Goal: Task Accomplishment & Management: Manage account settings

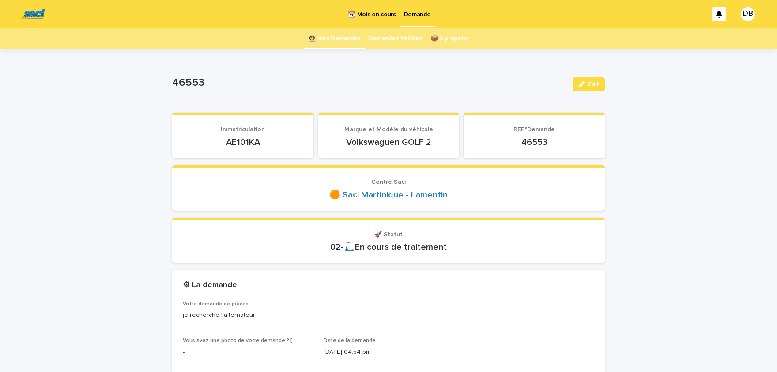
click at [244, 142] on p "AE101KA" at bounding box center [243, 142] width 120 height 11
copy p "AE101KA"
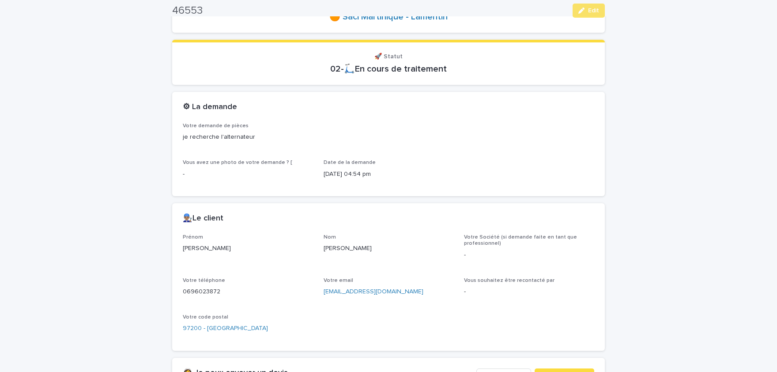
scroll to position [182, 0]
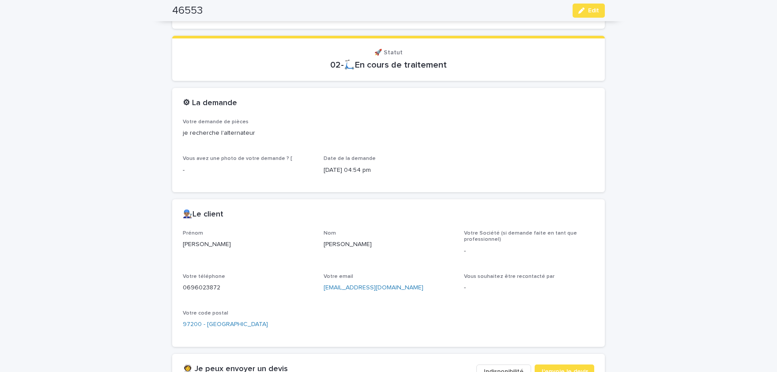
click at [376, 315] on div "Prénom [PERSON_NAME] Votre Société (si demande faite en tant que professionnel)…" at bounding box center [389, 283] width 412 height 106
click at [189, 245] on p "[PERSON_NAME]" at bounding box center [248, 244] width 130 height 9
copy p "[PERSON_NAME]"
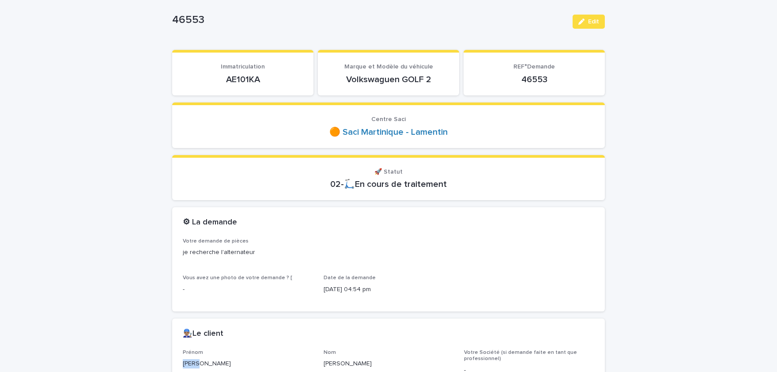
scroll to position [73, 0]
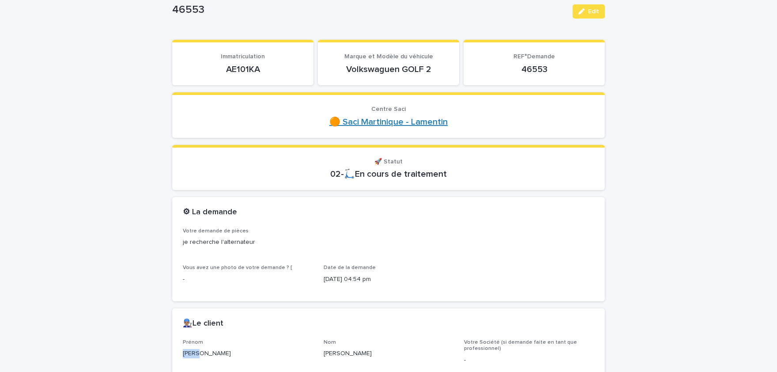
click at [399, 121] on link "🟠 Saci Martinique - Lamentin" at bounding box center [388, 122] width 118 height 11
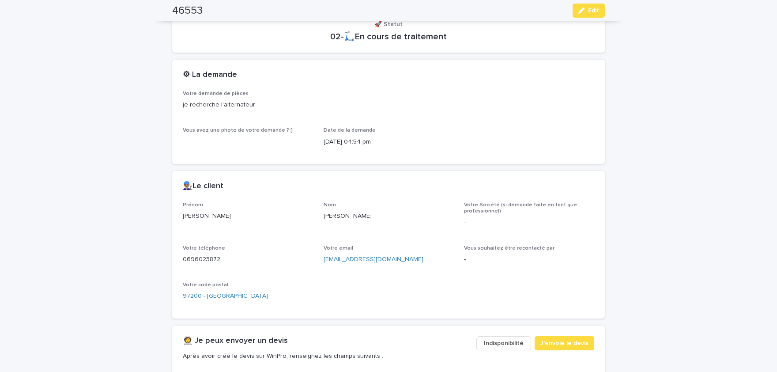
scroll to position [174, 0]
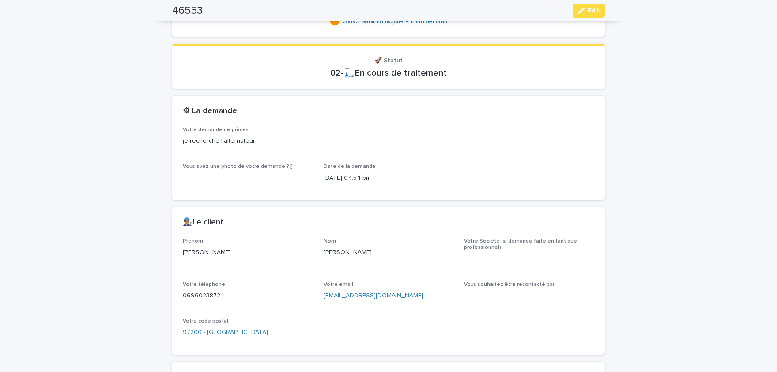
click at [193, 253] on p "[PERSON_NAME]" at bounding box center [248, 252] width 130 height 9
copy p "[PERSON_NAME]"
click at [332, 253] on p "[PERSON_NAME]" at bounding box center [389, 252] width 130 height 9
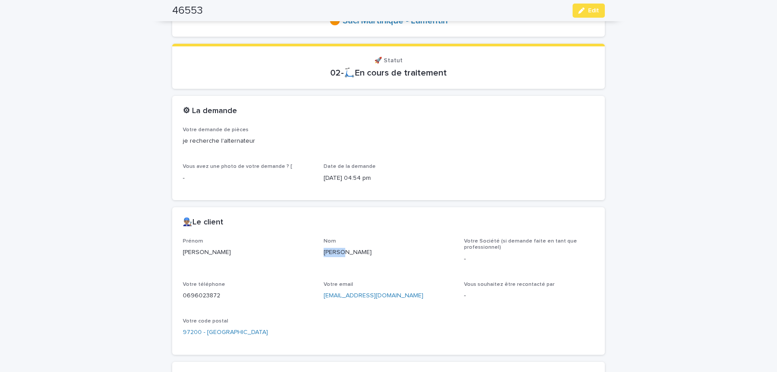
copy p "[PERSON_NAME]"
click at [208, 296] on p "0696023872" at bounding box center [248, 295] width 130 height 9
copy p "0696023872"
click at [589, 11] on span "Edit" at bounding box center [593, 11] width 11 height 6
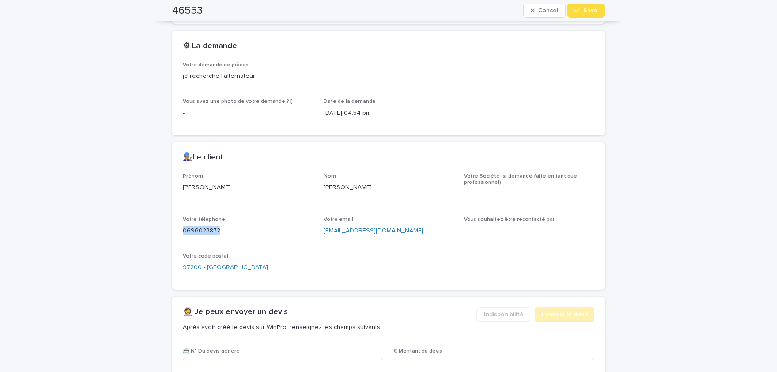
scroll to position [288, 0]
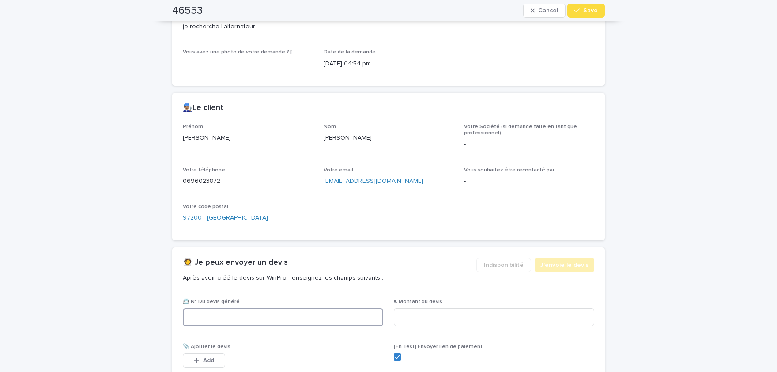
click at [317, 320] on input at bounding box center [283, 317] width 200 height 18
paste input "********"
type input "********"
click at [534, 309] on input at bounding box center [494, 317] width 200 height 18
paste input "*****"
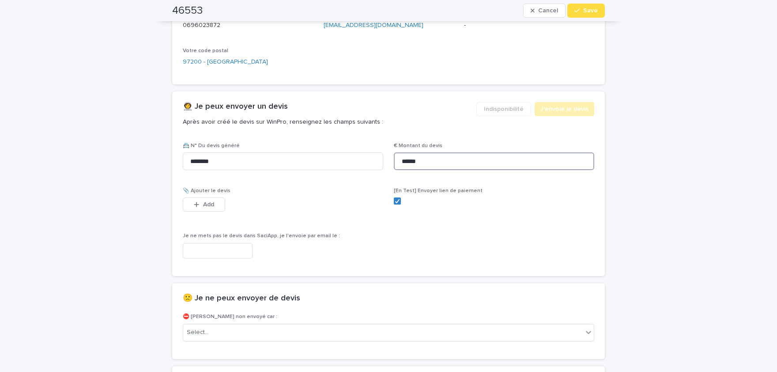
scroll to position [481, 0]
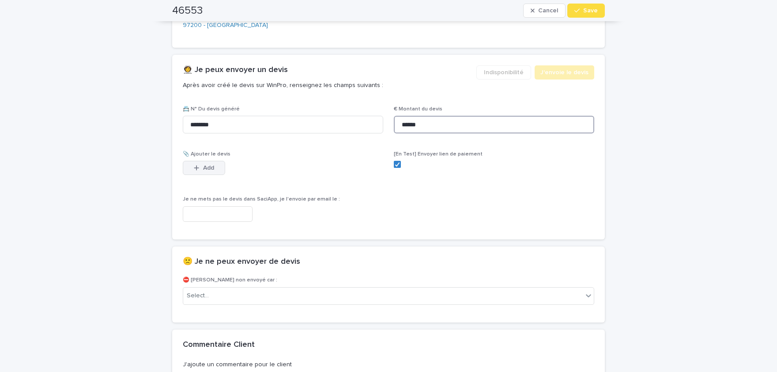
type input "******"
click at [217, 163] on button "Add" at bounding box center [204, 168] width 42 height 14
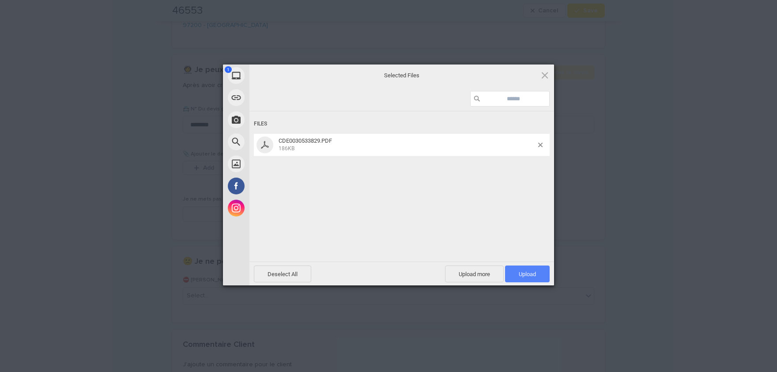
click at [528, 275] on span "Upload 1" at bounding box center [527, 274] width 17 height 7
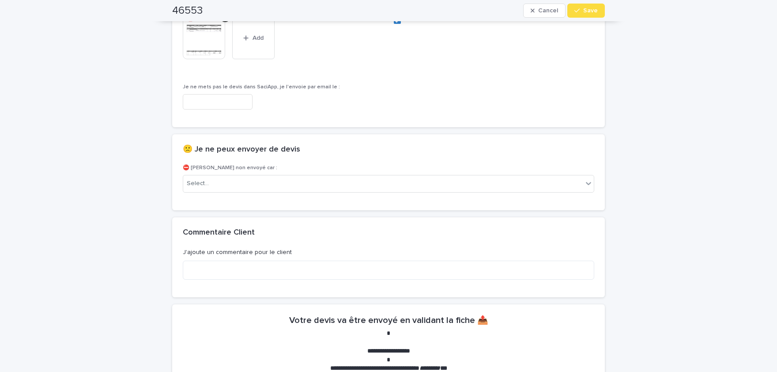
scroll to position [479, 0]
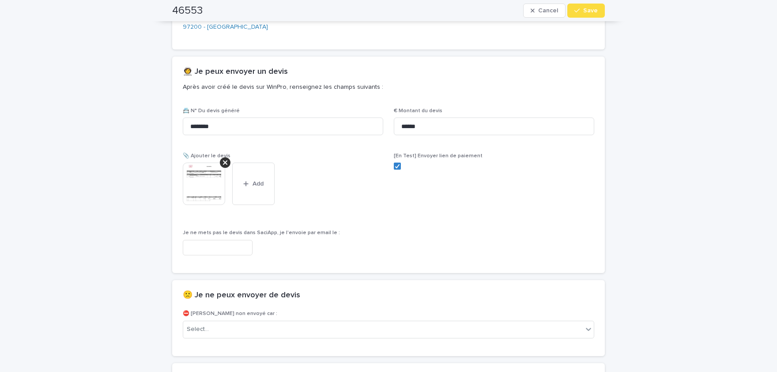
click at [202, 188] on img at bounding box center [204, 183] width 42 height 42
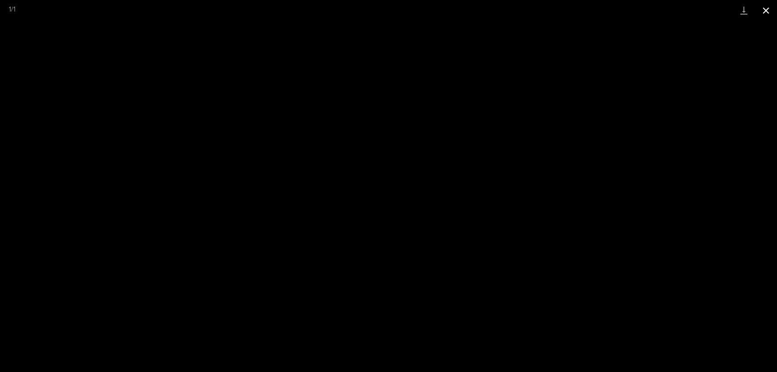
click at [768, 11] on button "Close gallery" at bounding box center [766, 10] width 22 height 21
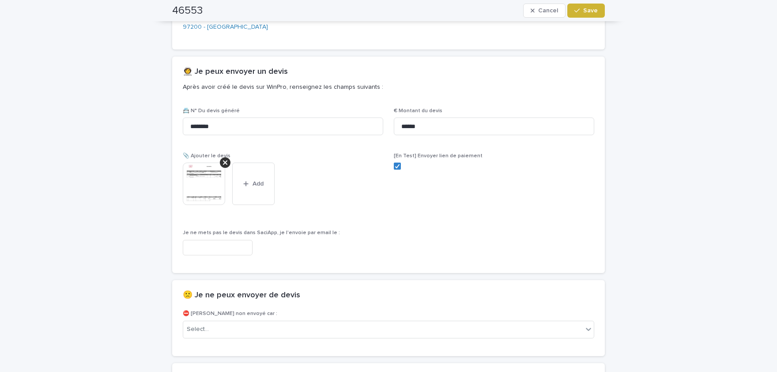
click at [600, 13] on button "Save" at bounding box center [586, 11] width 38 height 14
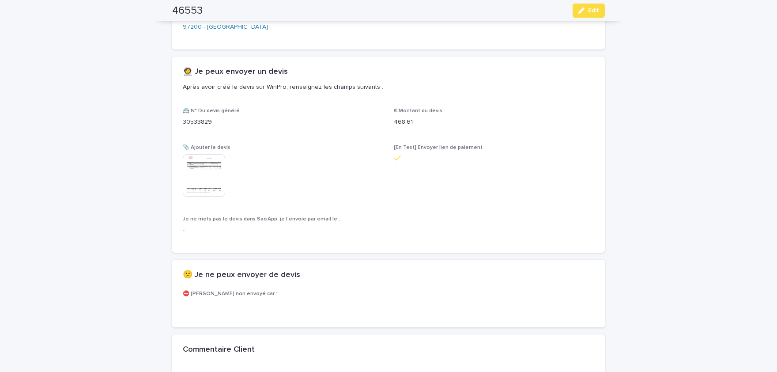
scroll to position [454, 0]
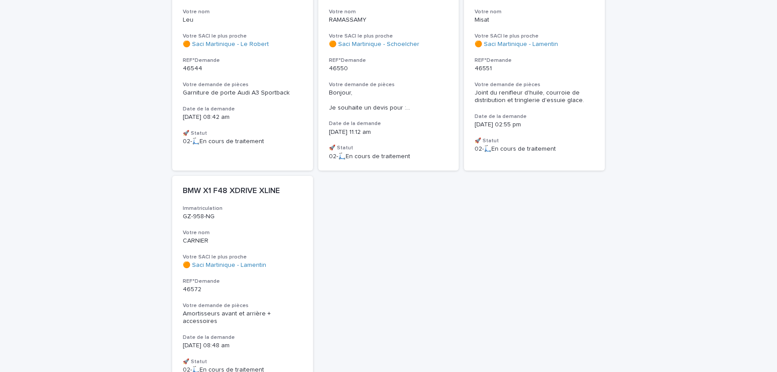
scroll to position [1325, 0]
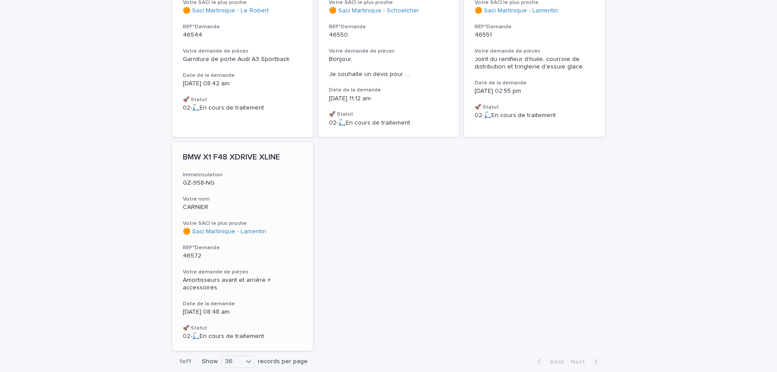
click at [178, 221] on div "BMW X1 F48 XDRIVE XLINE Immatriculation GZ-958-NG Votre nom CARNIER Votre SACI …" at bounding box center [242, 246] width 141 height 208
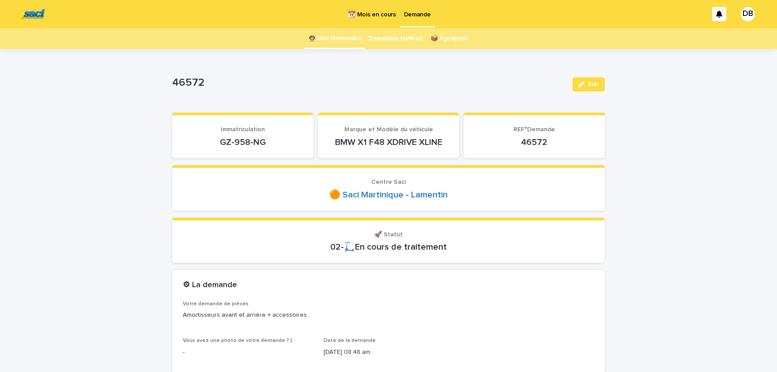
scroll to position [36, 0]
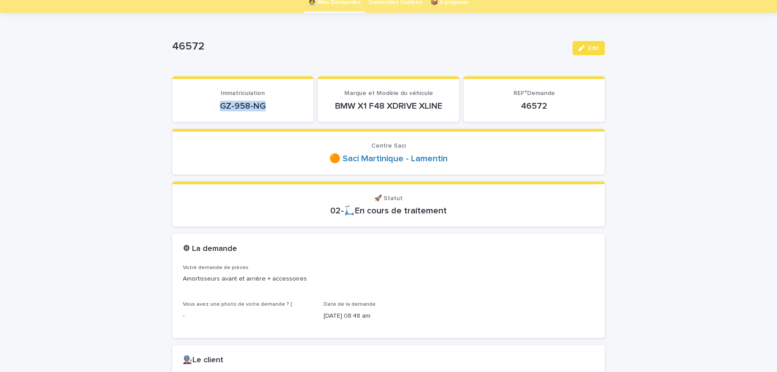
drag, startPoint x: 264, startPoint y: 106, endPoint x: 208, endPoint y: 104, distance: 56.6
click at [208, 104] on p "GZ-958-NG" at bounding box center [243, 106] width 120 height 11
copy p "GZ-958-NG"
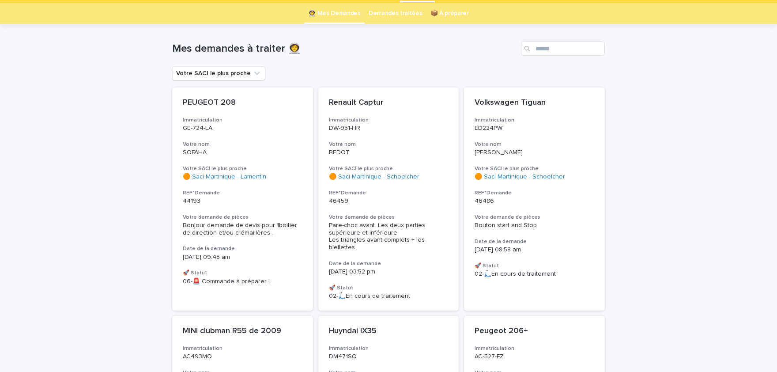
scroll to position [28, 0]
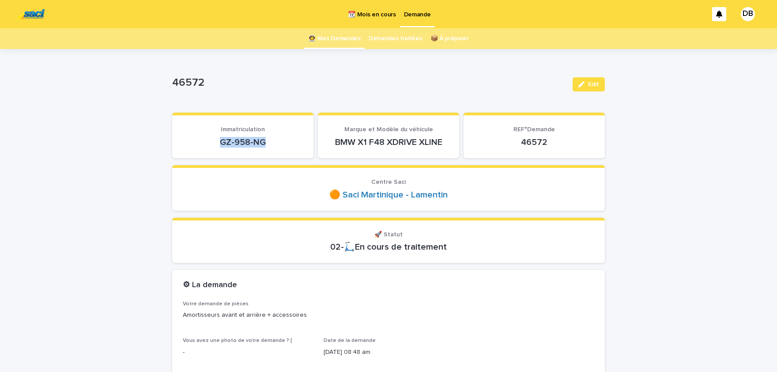
drag, startPoint x: 264, startPoint y: 141, endPoint x: 222, endPoint y: 142, distance: 42.4
click at [222, 142] on p "GZ-958-NG" at bounding box center [243, 142] width 120 height 11
copy p "GZ-958-NG"
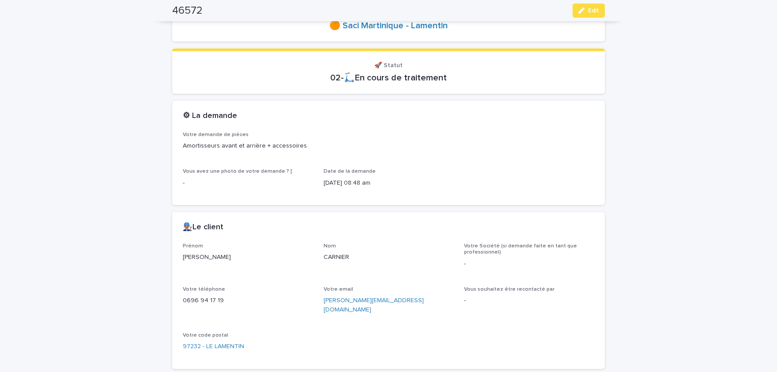
scroll to position [182, 0]
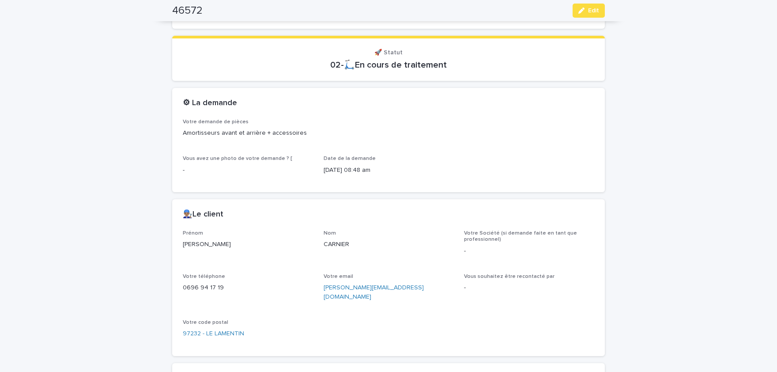
click at [192, 243] on p "[PERSON_NAME]" at bounding box center [248, 244] width 130 height 9
copy p "[PERSON_NAME]"
click at [343, 241] on p "CARNIER" at bounding box center [389, 244] width 130 height 9
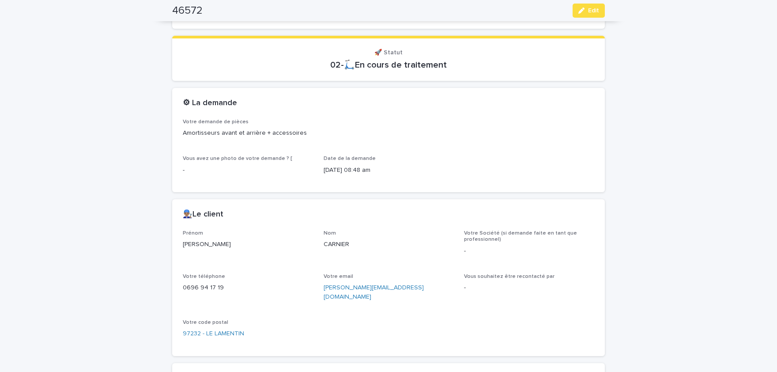
copy p "CARNIER"
drag, startPoint x: 221, startPoint y: 288, endPoint x: 184, endPoint y: 287, distance: 37.1
click at [184, 287] on p "0696 94 17 19" at bounding box center [248, 287] width 130 height 9
copy p "0696 94 17 19"
click at [593, 12] on span "Edit" at bounding box center [593, 11] width 11 height 6
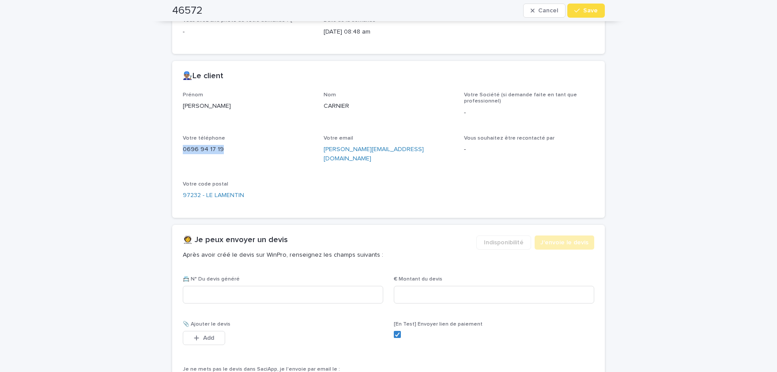
scroll to position [370, 0]
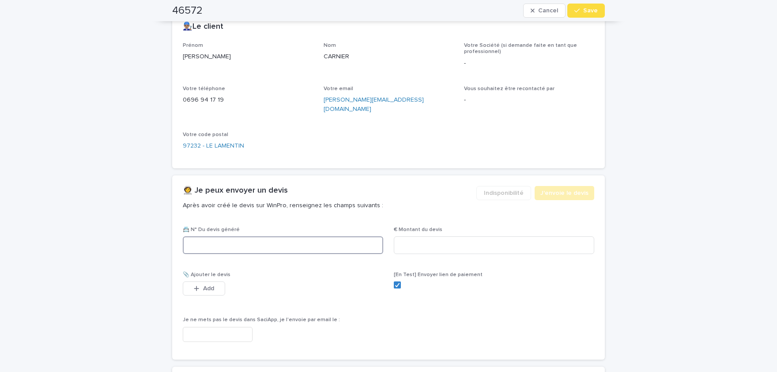
click at [261, 236] on input at bounding box center [283, 245] width 200 height 18
paste input "********"
type input "********"
click at [463, 236] on input at bounding box center [494, 245] width 200 height 18
paste input "********"
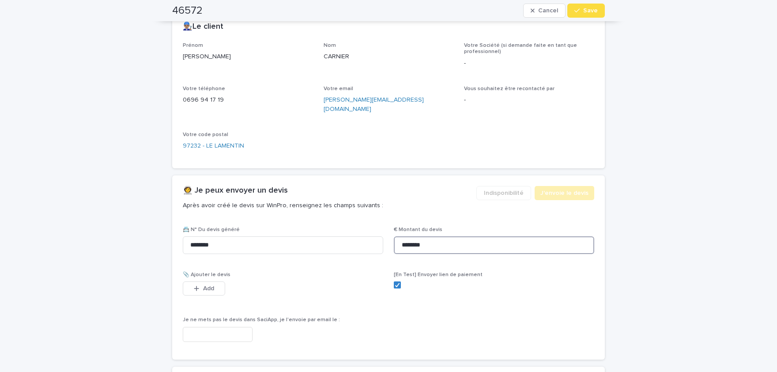
scroll to position [377, 0]
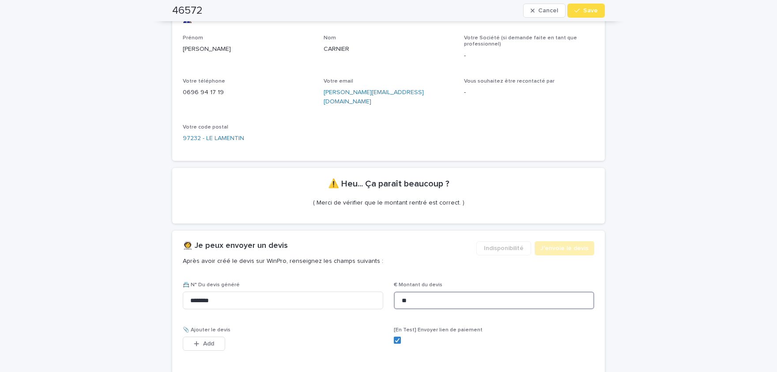
type input "*"
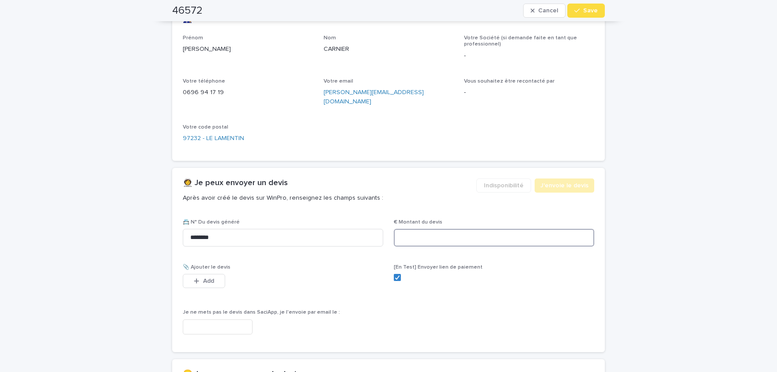
paste input "******"
type input "*******"
click at [207, 278] on span "Add" at bounding box center [208, 281] width 11 height 6
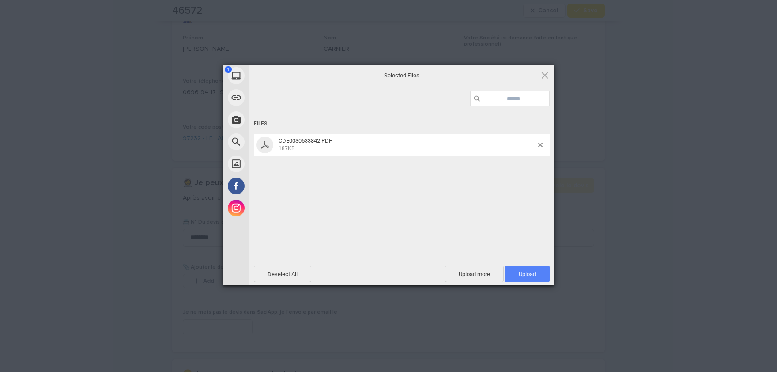
click at [534, 271] on span "Upload 1" at bounding box center [527, 274] width 17 height 7
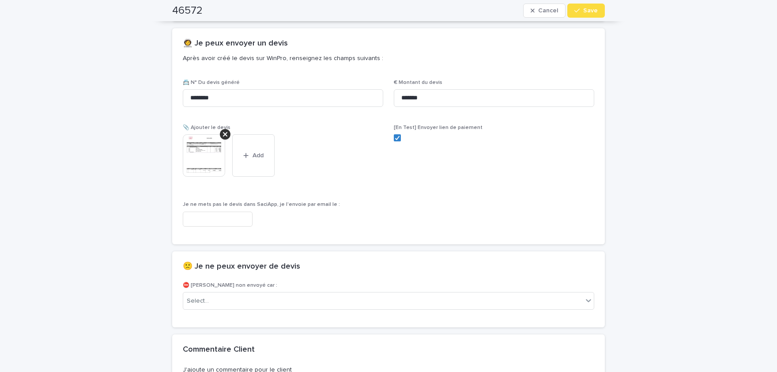
scroll to position [521, 0]
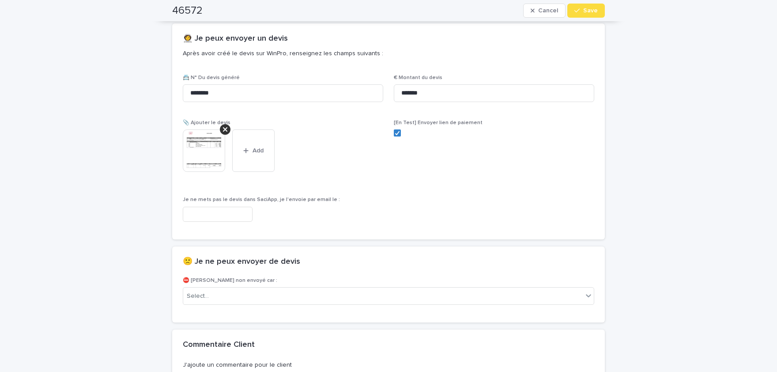
click at [190, 150] on img at bounding box center [204, 150] width 42 height 42
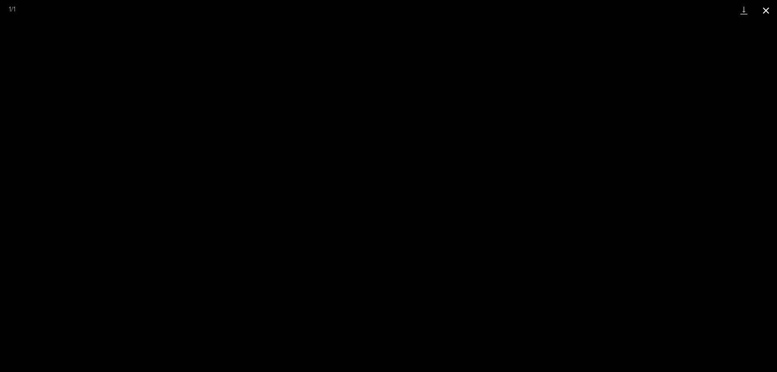
click at [769, 8] on button "Close gallery" at bounding box center [766, 10] width 22 height 21
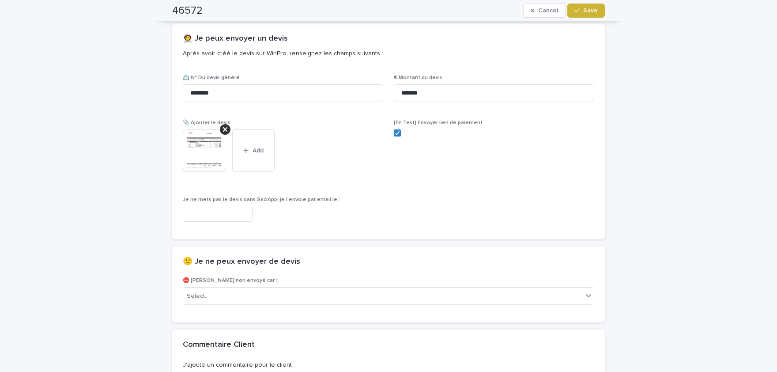
click at [585, 12] on span "Save" at bounding box center [590, 11] width 15 height 6
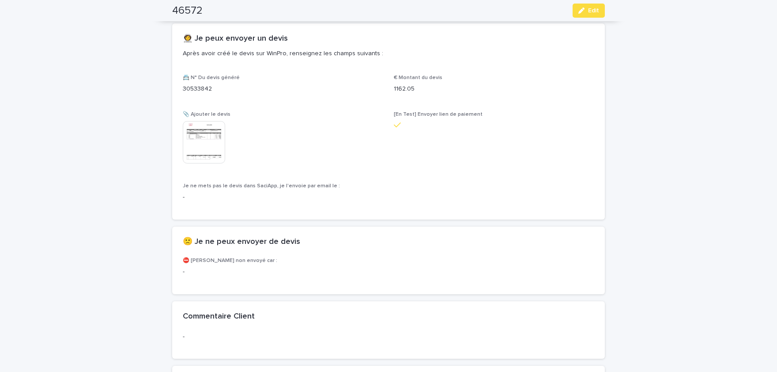
scroll to position [496, 0]
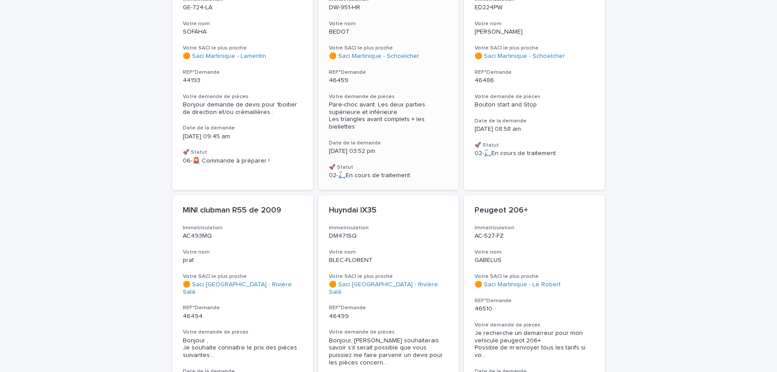
scroll to position [219, 0]
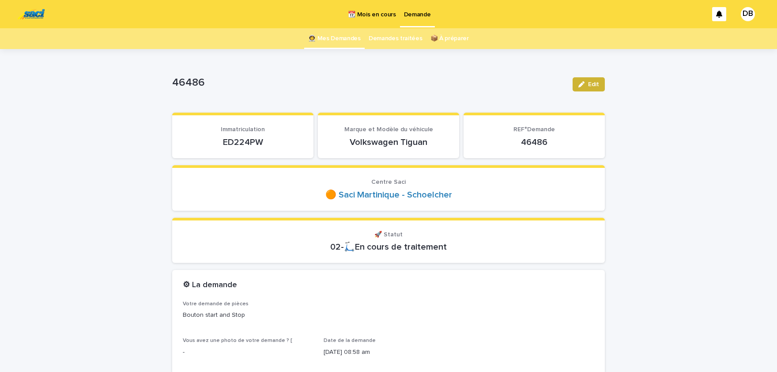
click at [588, 85] on div "button" at bounding box center [583, 84] width 10 height 6
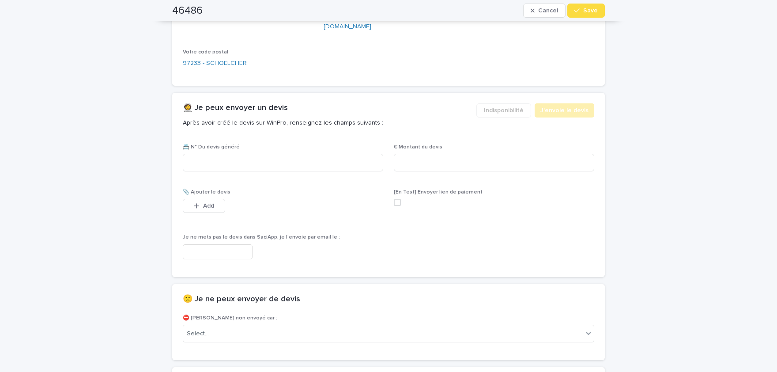
scroll to position [510, 0]
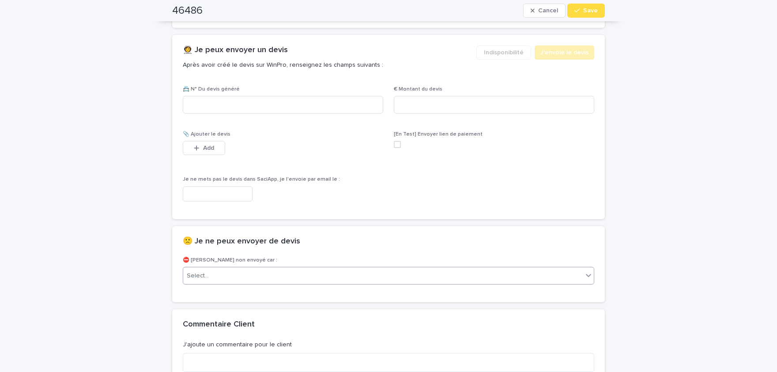
click at [226, 269] on div "Select..." at bounding box center [383, 275] width 400 height 15
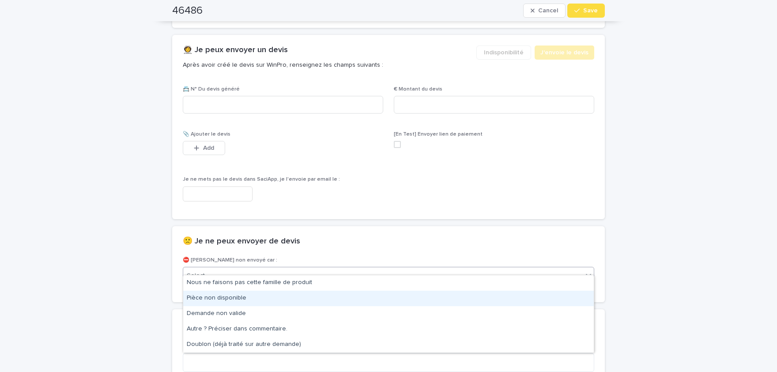
click at [250, 302] on div "Pièce non disponible" at bounding box center [388, 298] width 411 height 15
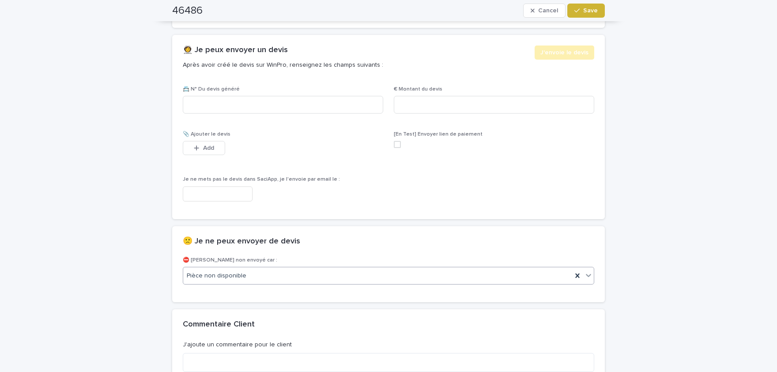
click at [593, 11] on span "Save" at bounding box center [590, 11] width 15 height 6
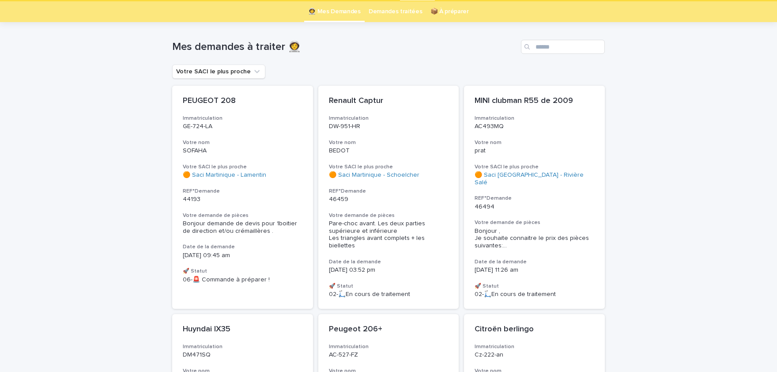
scroll to position [28, 0]
